Goal: Information Seeking & Learning: Find specific fact

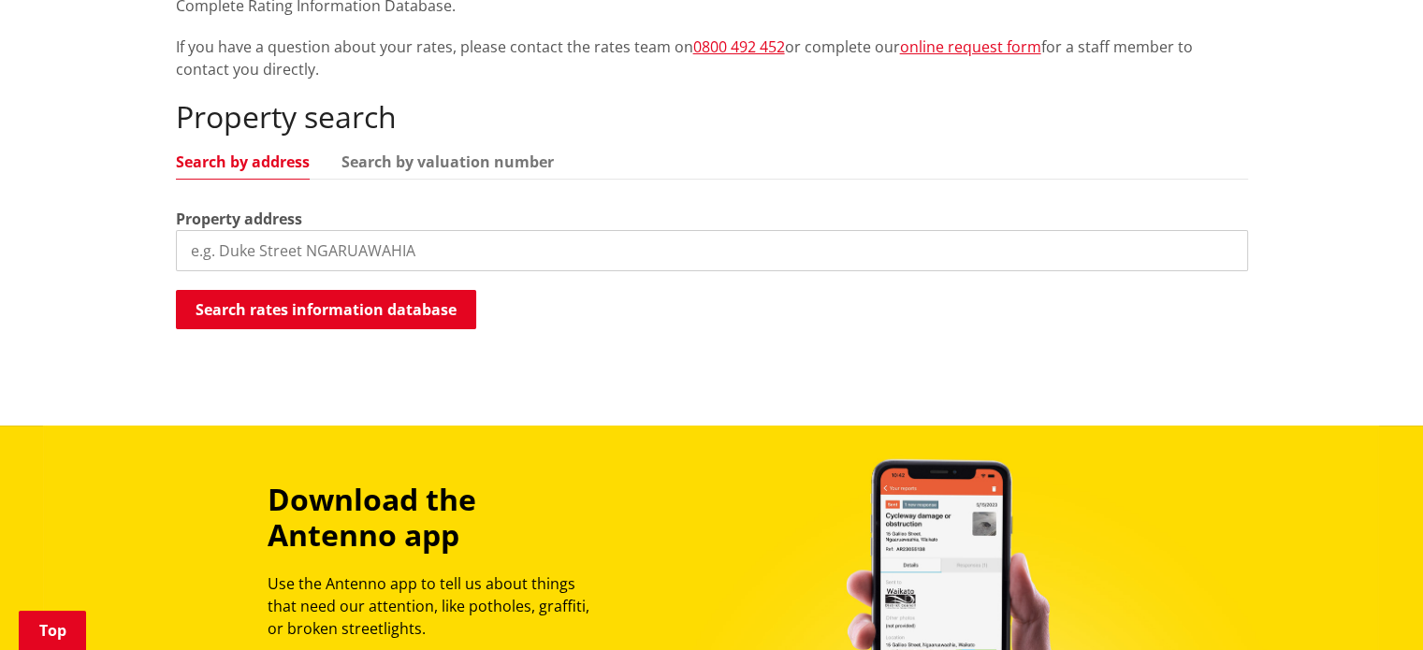
scroll to position [476, 0]
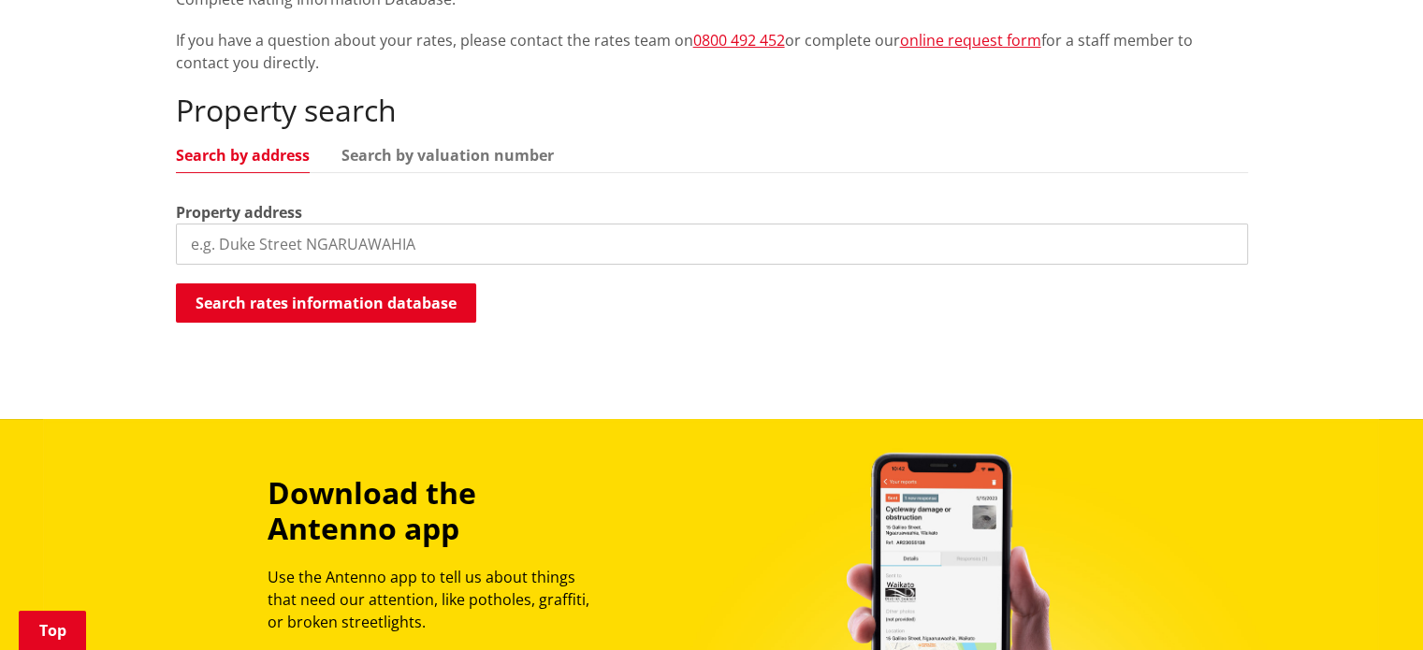
click at [566, 235] on input "search" at bounding box center [712, 244] width 1072 height 41
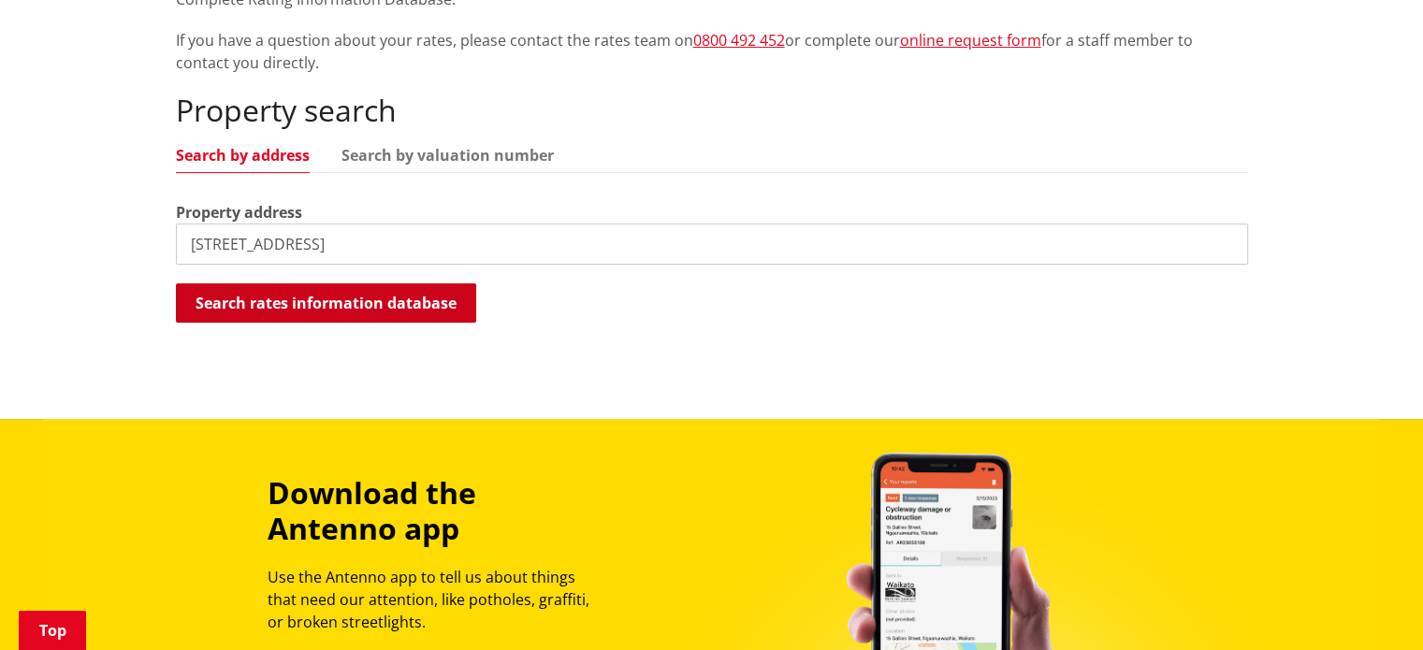
type input "[STREET_ADDRESS]"
click at [401, 298] on button "Search rates information database" at bounding box center [326, 302] width 300 height 39
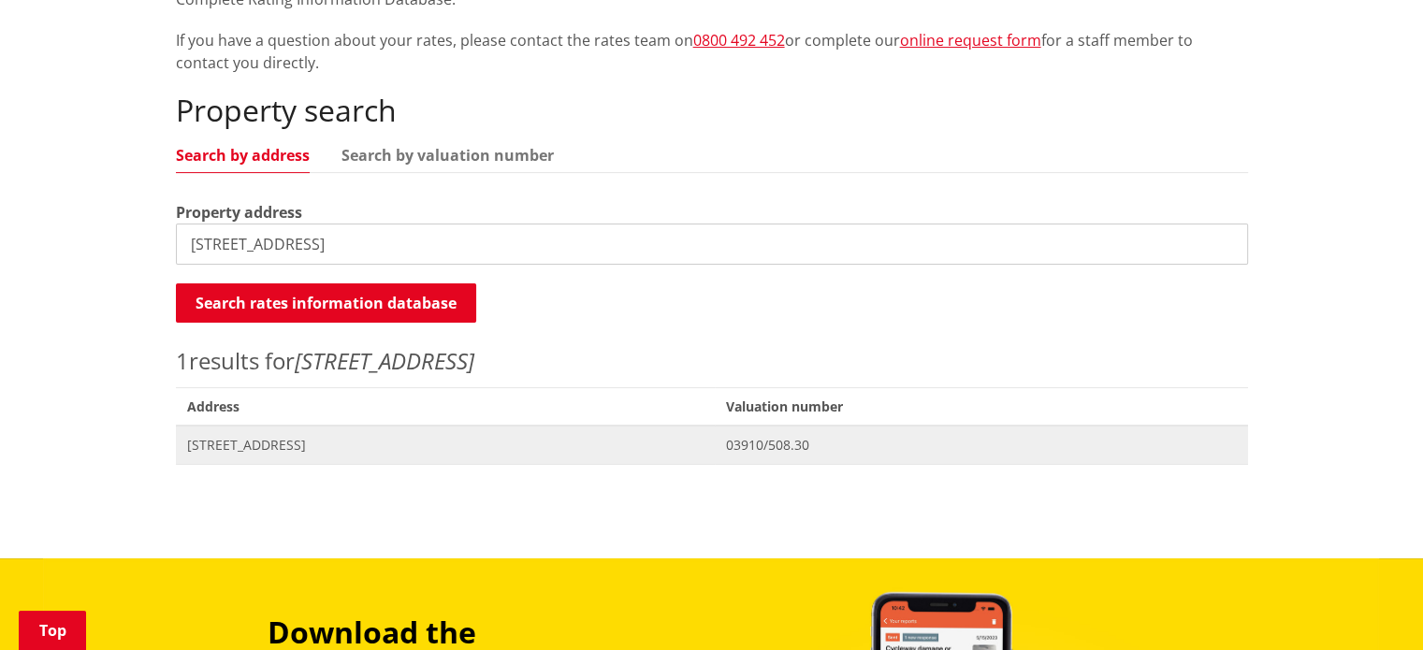
click at [348, 453] on span "Address 17 Peacock Place POKENO" at bounding box center [446, 445] width 540 height 38
